Goal: Task Accomplishment & Management: Manage account settings

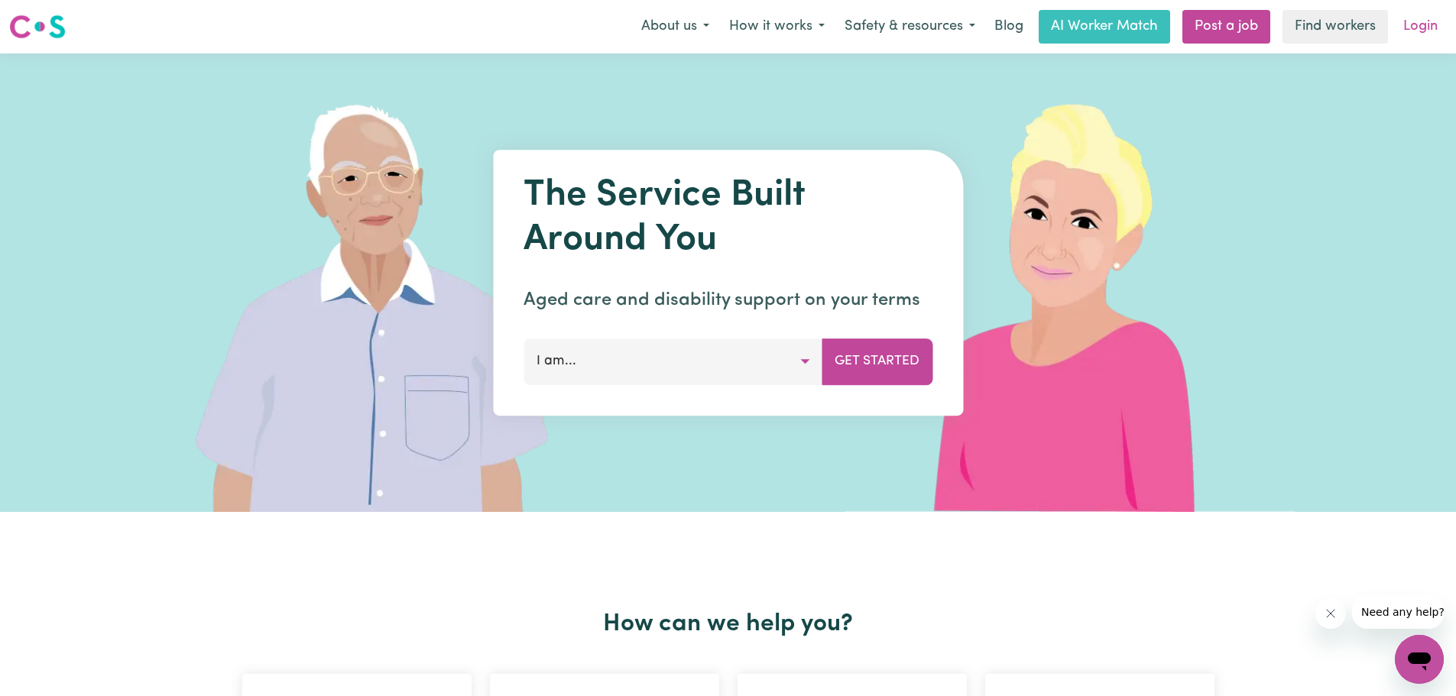
click at [1426, 20] on link "Login" at bounding box center [1420, 27] width 53 height 34
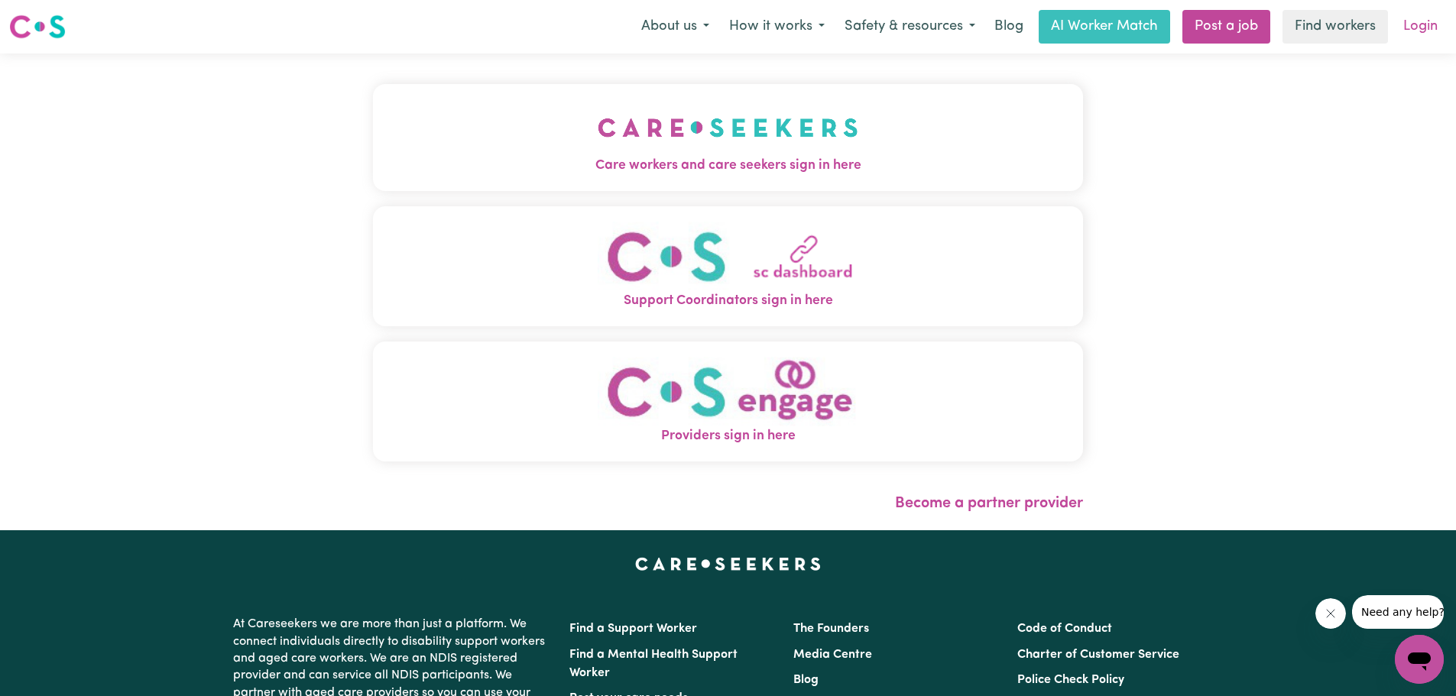
click at [1431, 23] on link "Login" at bounding box center [1420, 27] width 53 height 34
click at [1425, 28] on link "Login" at bounding box center [1420, 27] width 53 height 34
click at [1433, 34] on link "Login" at bounding box center [1420, 27] width 53 height 34
click at [798, 149] on img "Care workers and care seekers sign in here" at bounding box center [728, 127] width 261 height 57
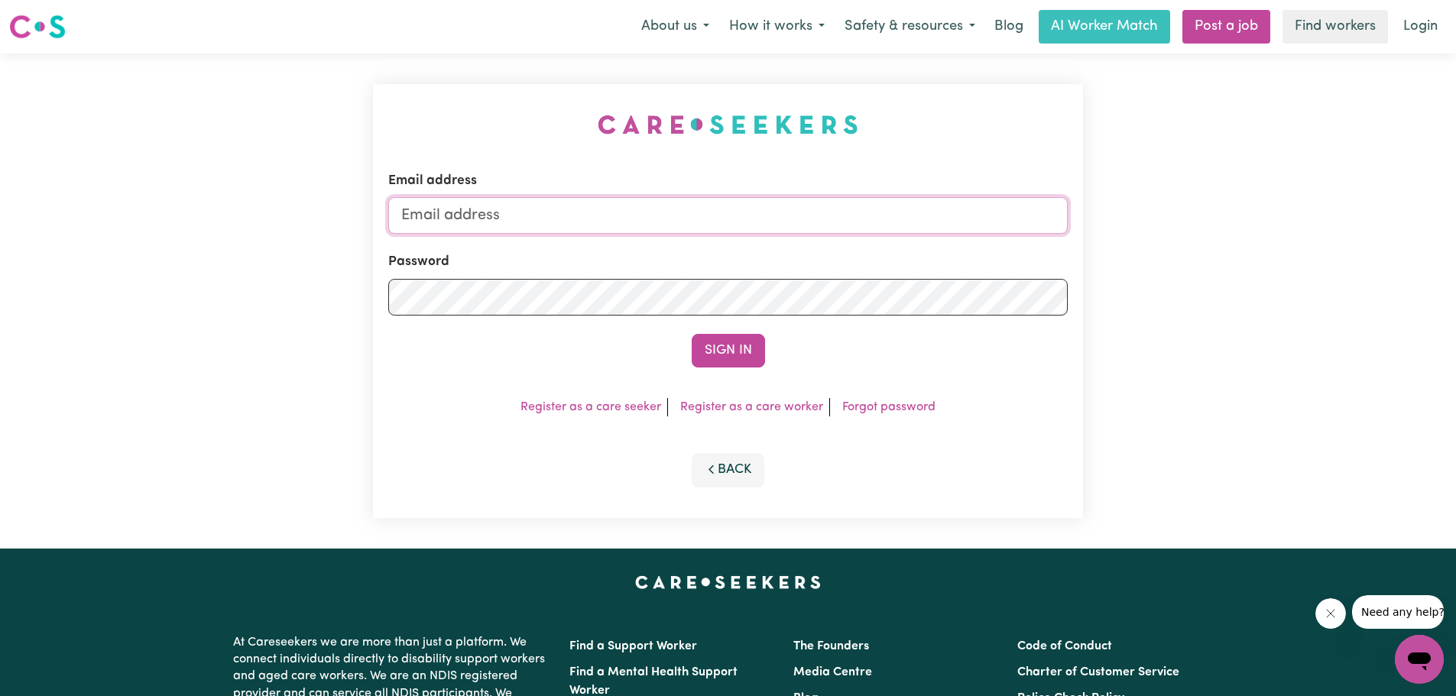
click at [748, 204] on input "Email address" at bounding box center [728, 215] width 680 height 37
click at [732, 197] on input "rajataneja12@gami" at bounding box center [728, 215] width 680 height 37
type input "[EMAIL_ADDRESS][DOMAIN_NAME]"
click at [699, 325] on form "Email address [EMAIL_ADDRESS][DOMAIN_NAME] Password Sign In" at bounding box center [728, 269] width 680 height 196
click at [692, 334] on button "Sign In" at bounding box center [728, 351] width 73 height 34
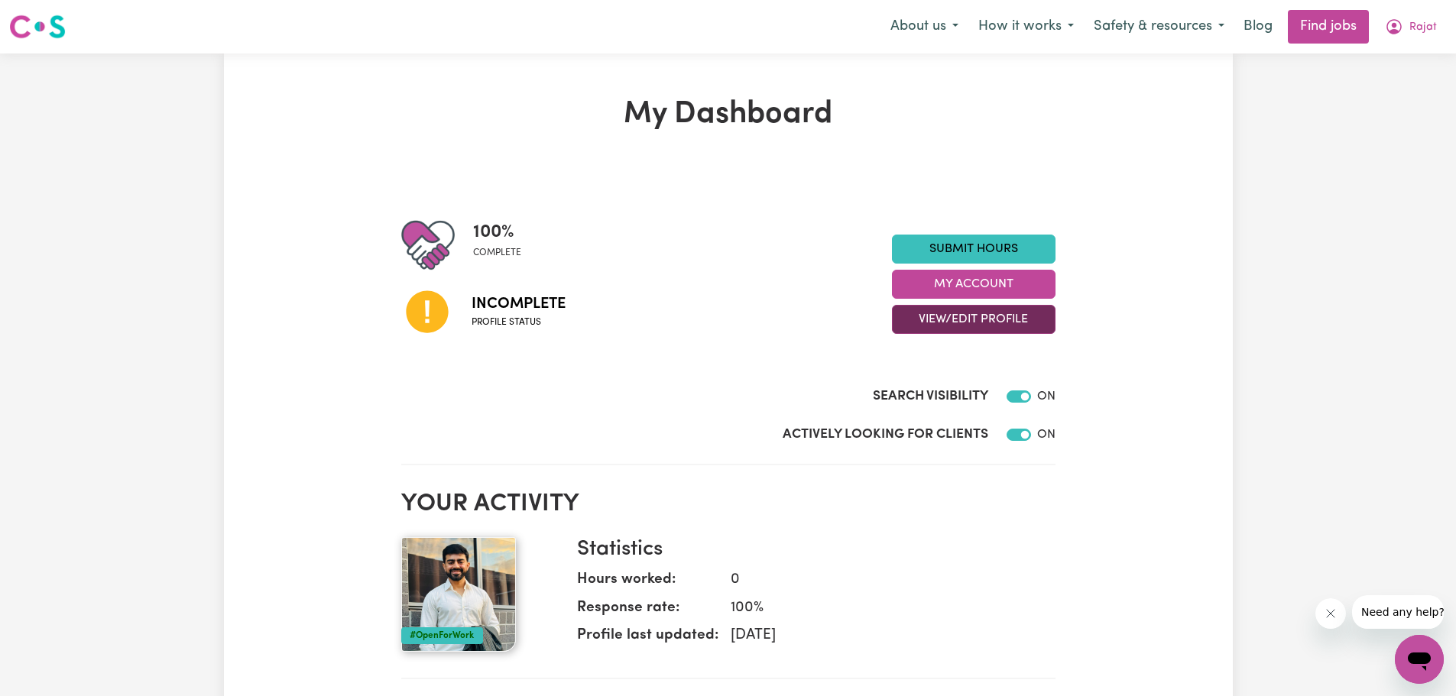
click at [978, 317] on button "View/Edit Profile" at bounding box center [974, 319] width 164 height 29
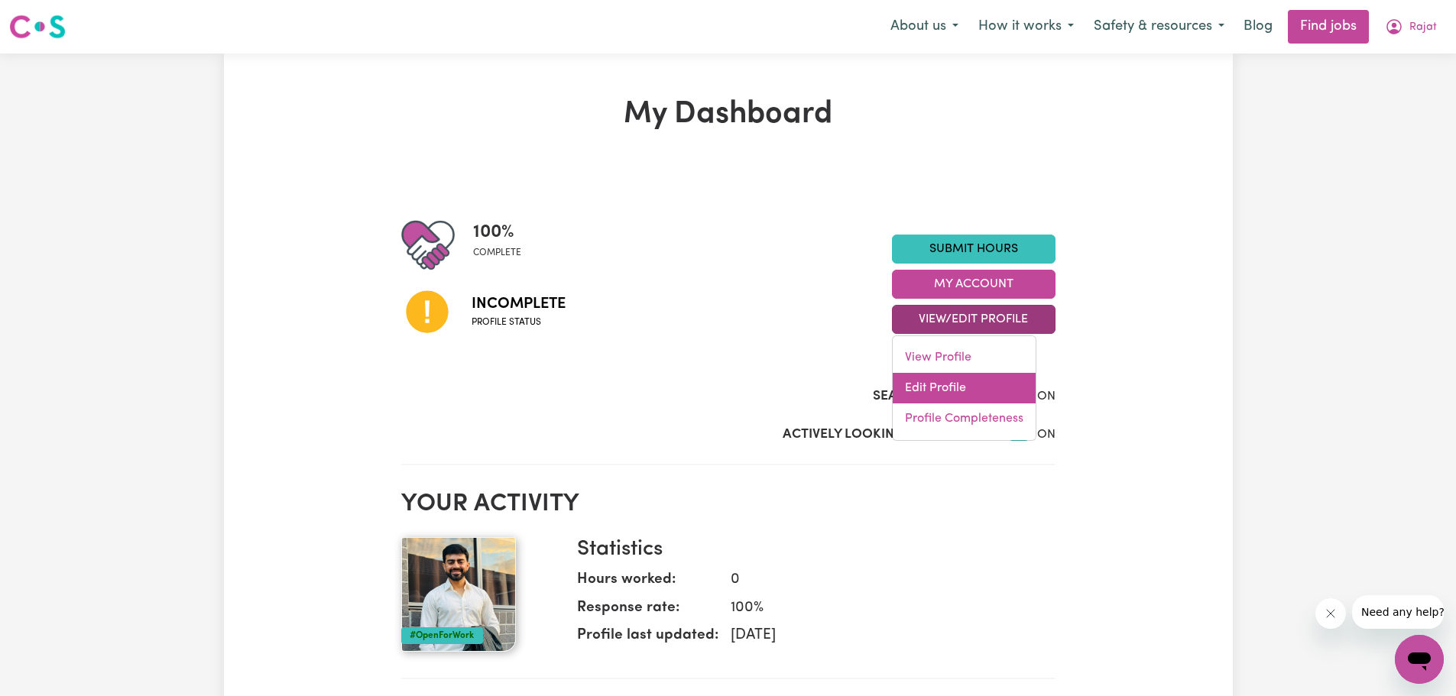
click at [976, 386] on link "Edit Profile" at bounding box center [964, 388] width 143 height 31
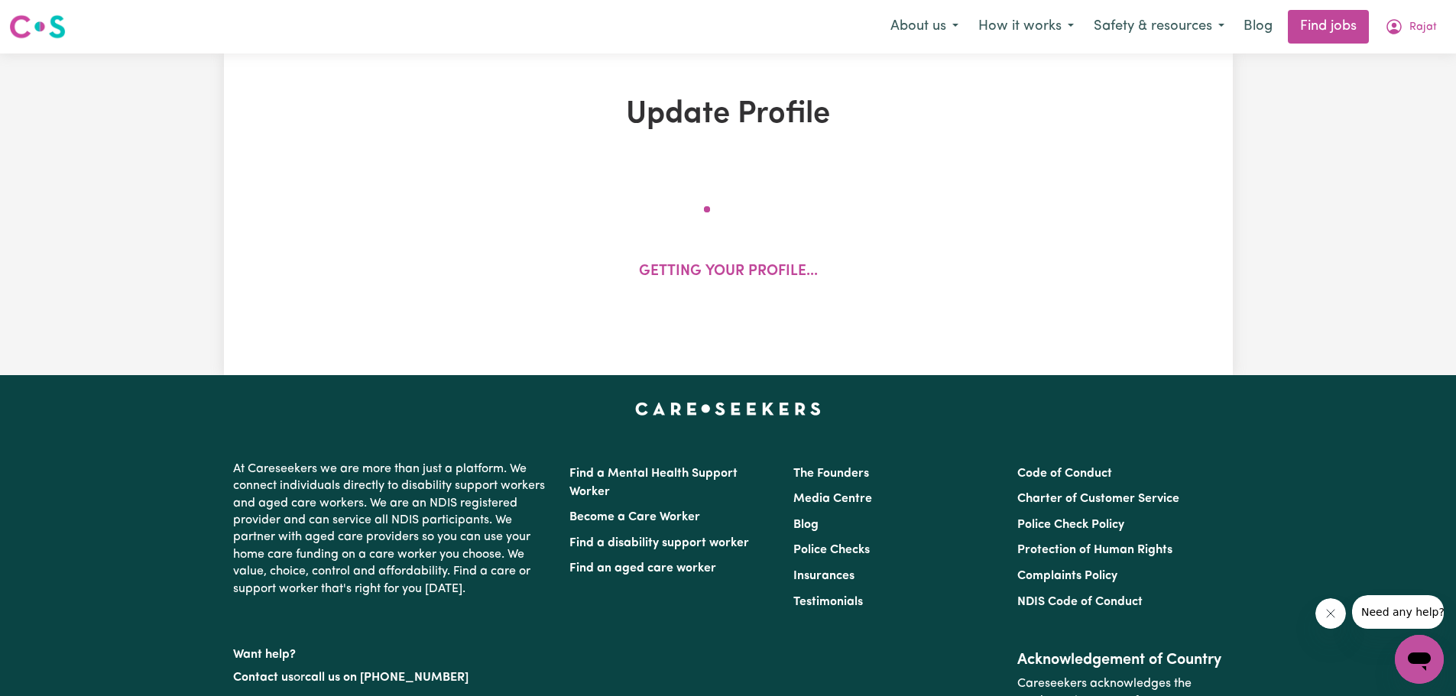
select select "[DEMOGRAPHIC_DATA]"
select select "Student Visa"
select select "Studying a healthcare related degree or qualification"
select select "40"
select select "50"
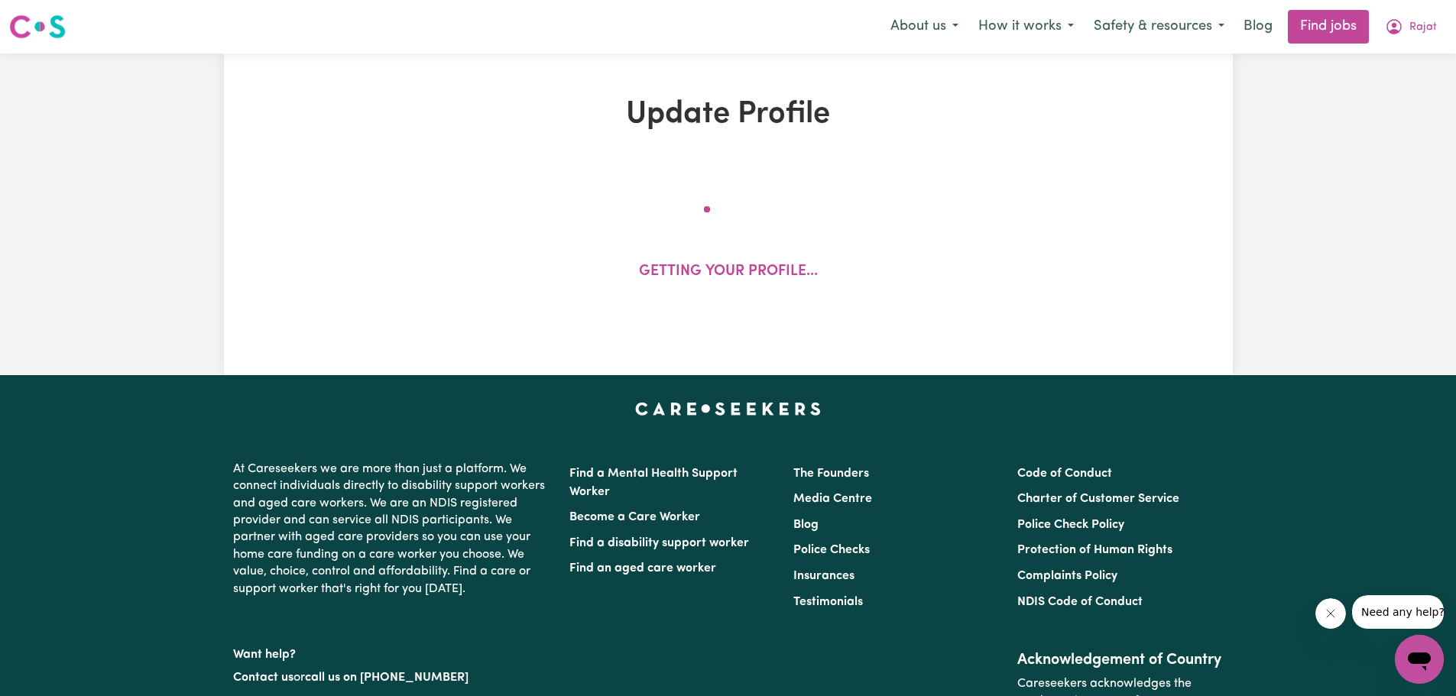
select select "60"
select select "70"
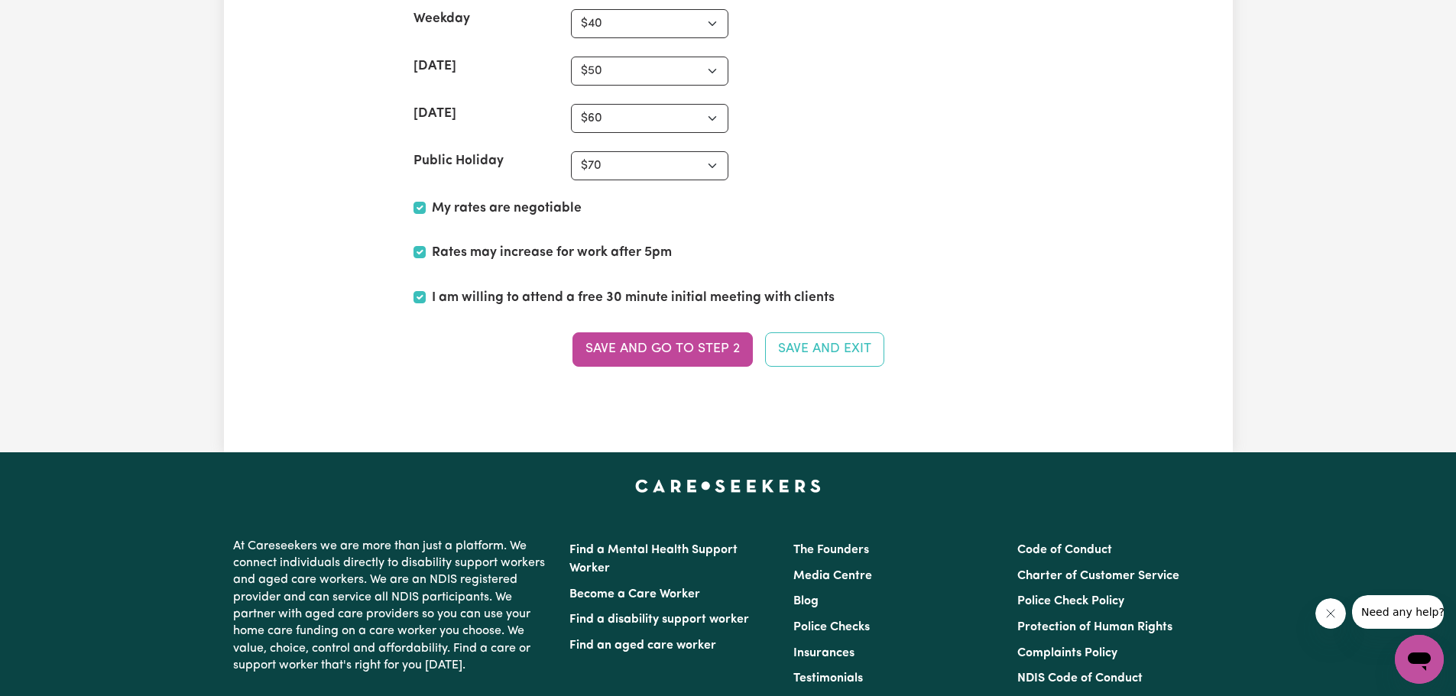
scroll to position [3669, 0]
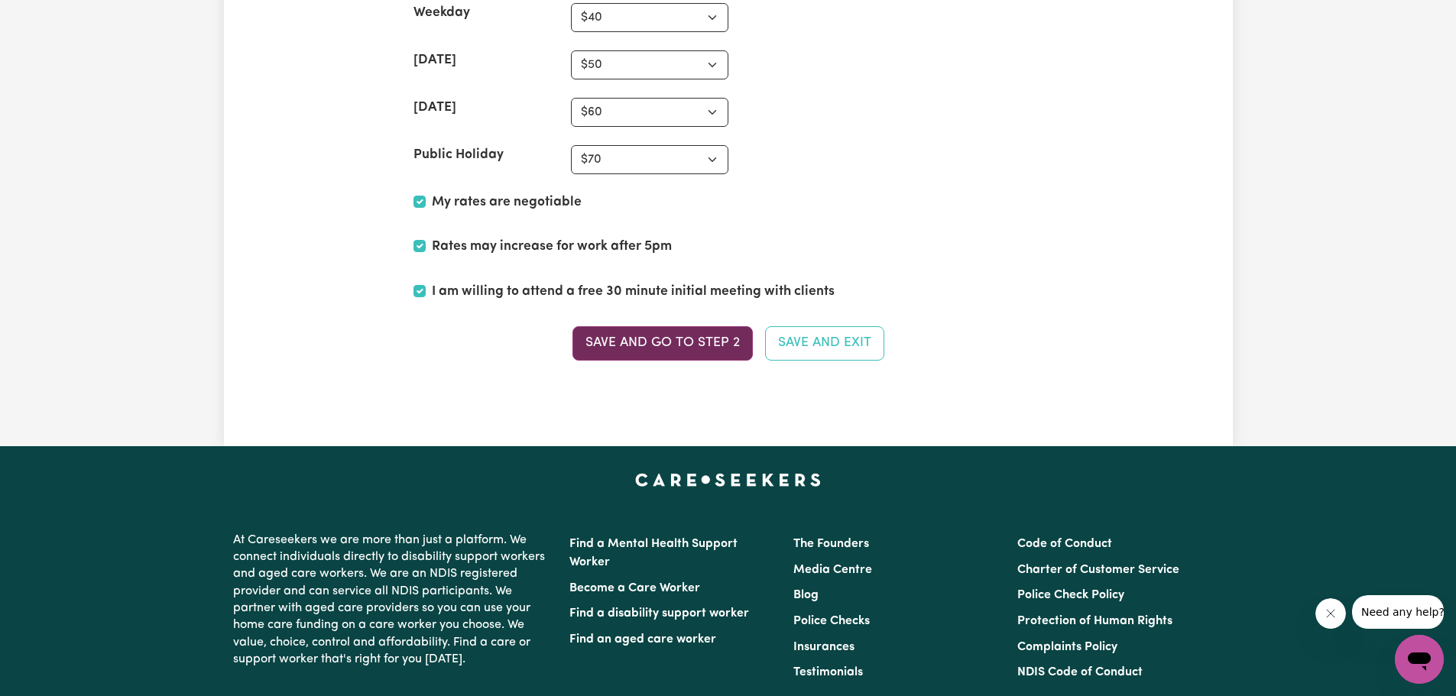
click at [694, 346] on button "Save and go to Step 2" at bounding box center [663, 343] width 180 height 34
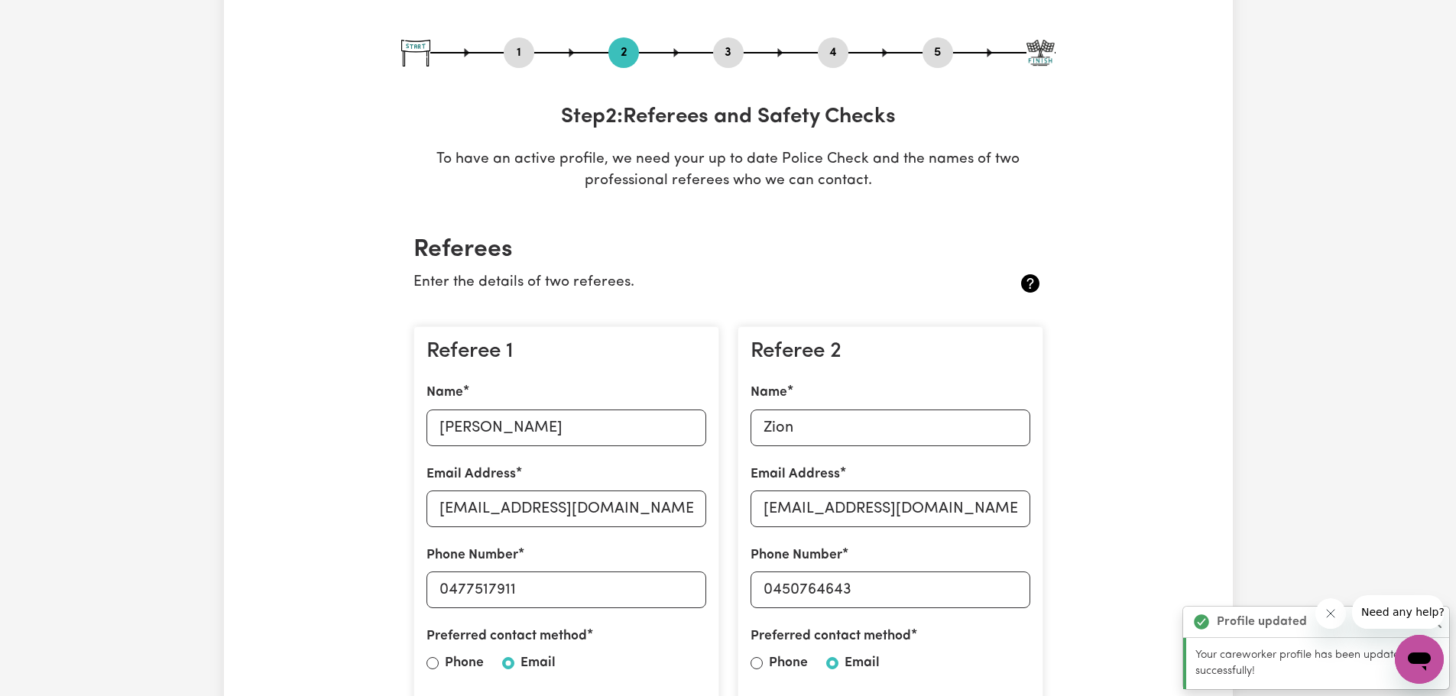
scroll to position [382, 0]
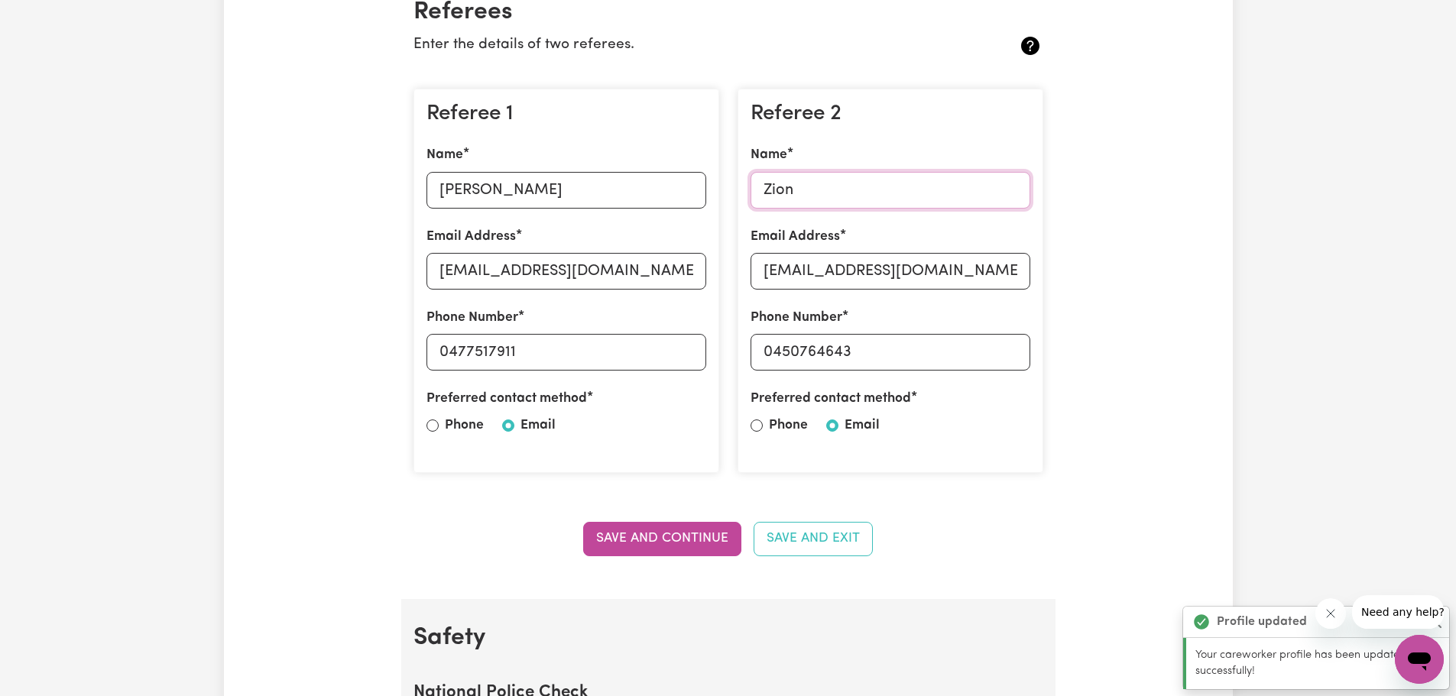
click at [890, 177] on input "Zion" at bounding box center [891, 190] width 280 height 37
type input "Z"
type input "[PERSON_NAME]"
click at [998, 280] on input "[EMAIL_ADDRESS][DOMAIN_NAME]" at bounding box center [891, 271] width 280 height 37
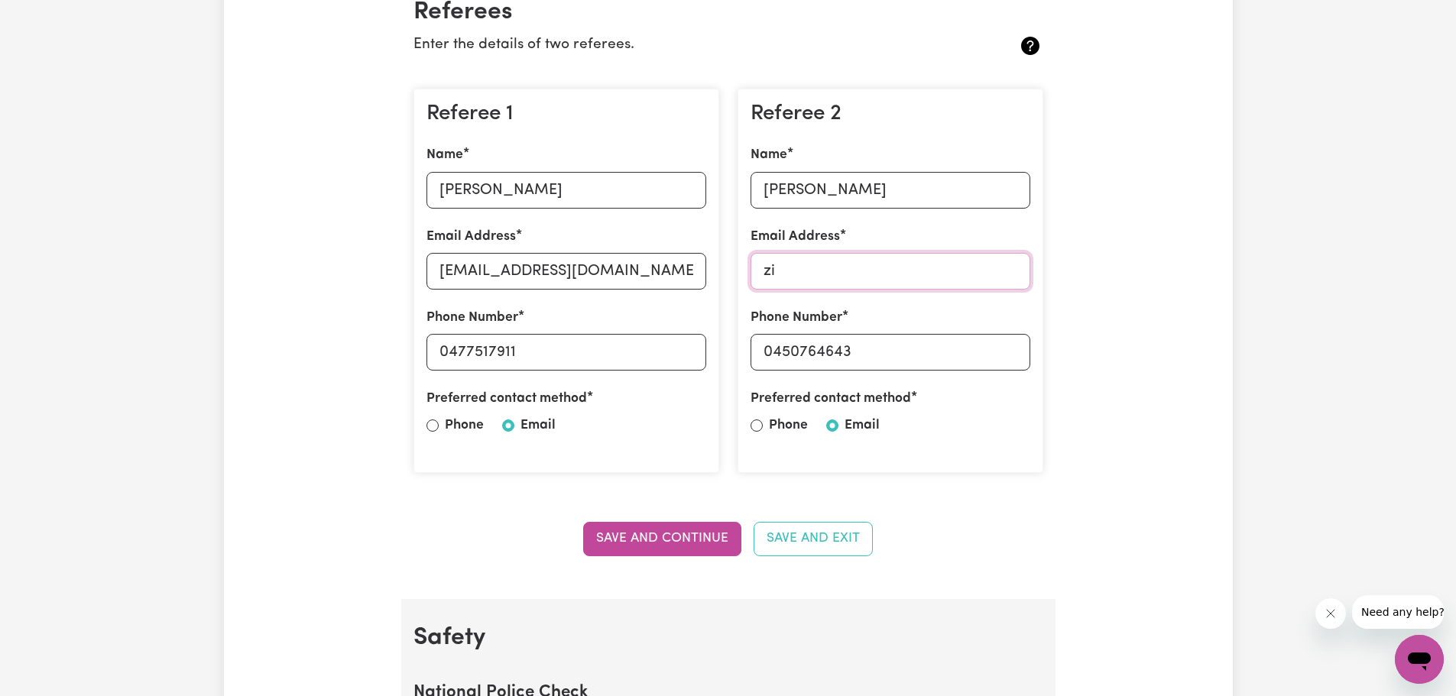
type input "z"
type input "[EMAIL_ADDRESS][DOMAIN_NAME]"
click at [865, 359] on input "0450764643" at bounding box center [891, 352] width 280 height 37
type input "0482980882"
click at [686, 530] on button "Save and Continue" at bounding box center [662, 539] width 158 height 34
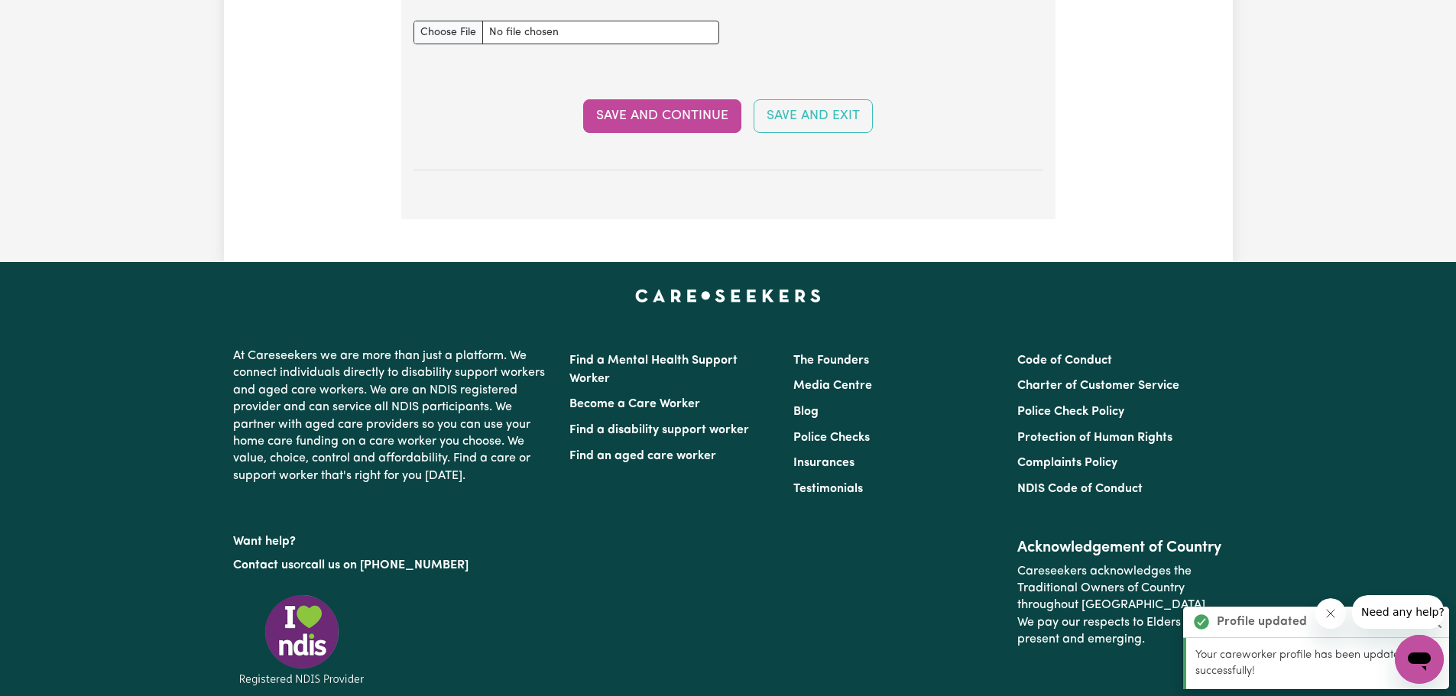
scroll to position [2969, 0]
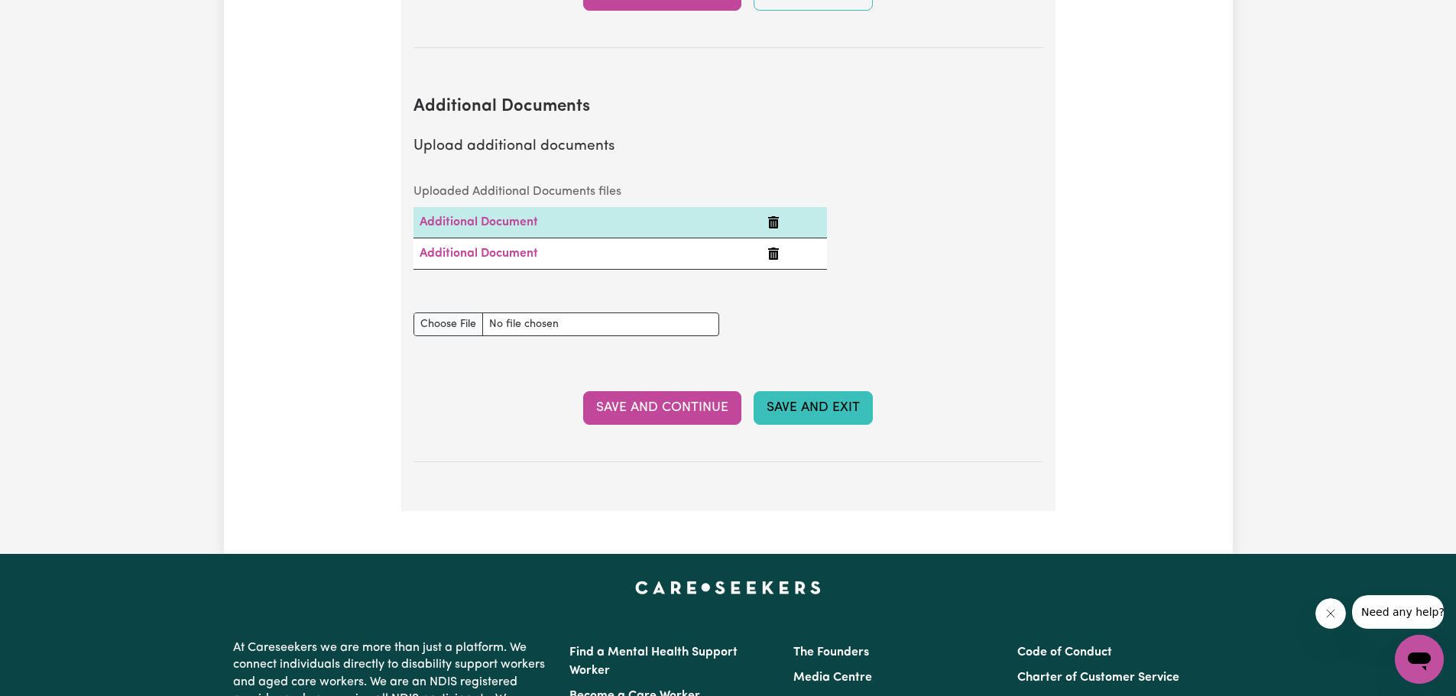
click at [822, 399] on button "Save and Exit" at bounding box center [813, 408] width 119 height 34
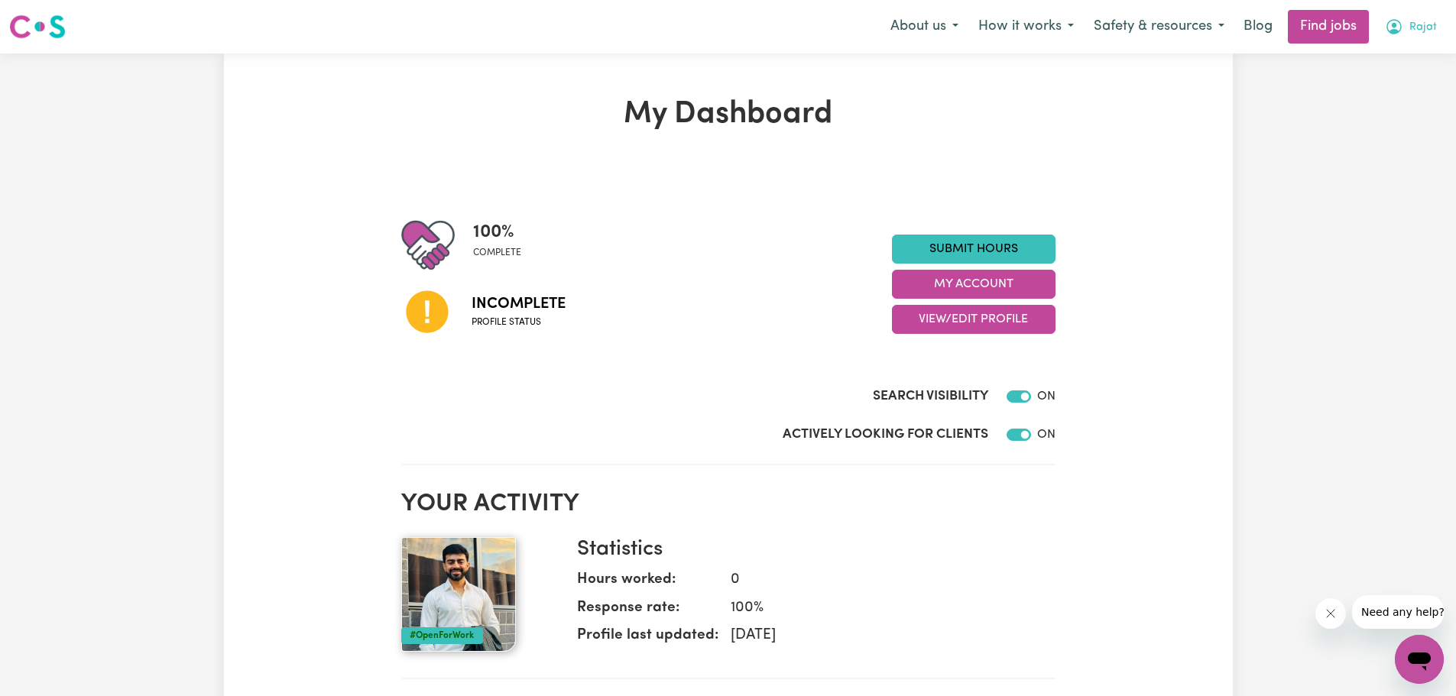
click at [1415, 41] on button "Rajat" at bounding box center [1411, 27] width 72 height 32
click at [1398, 116] on link "Logout" at bounding box center [1386, 116] width 121 height 29
